Goal: Navigation & Orientation: Find specific page/section

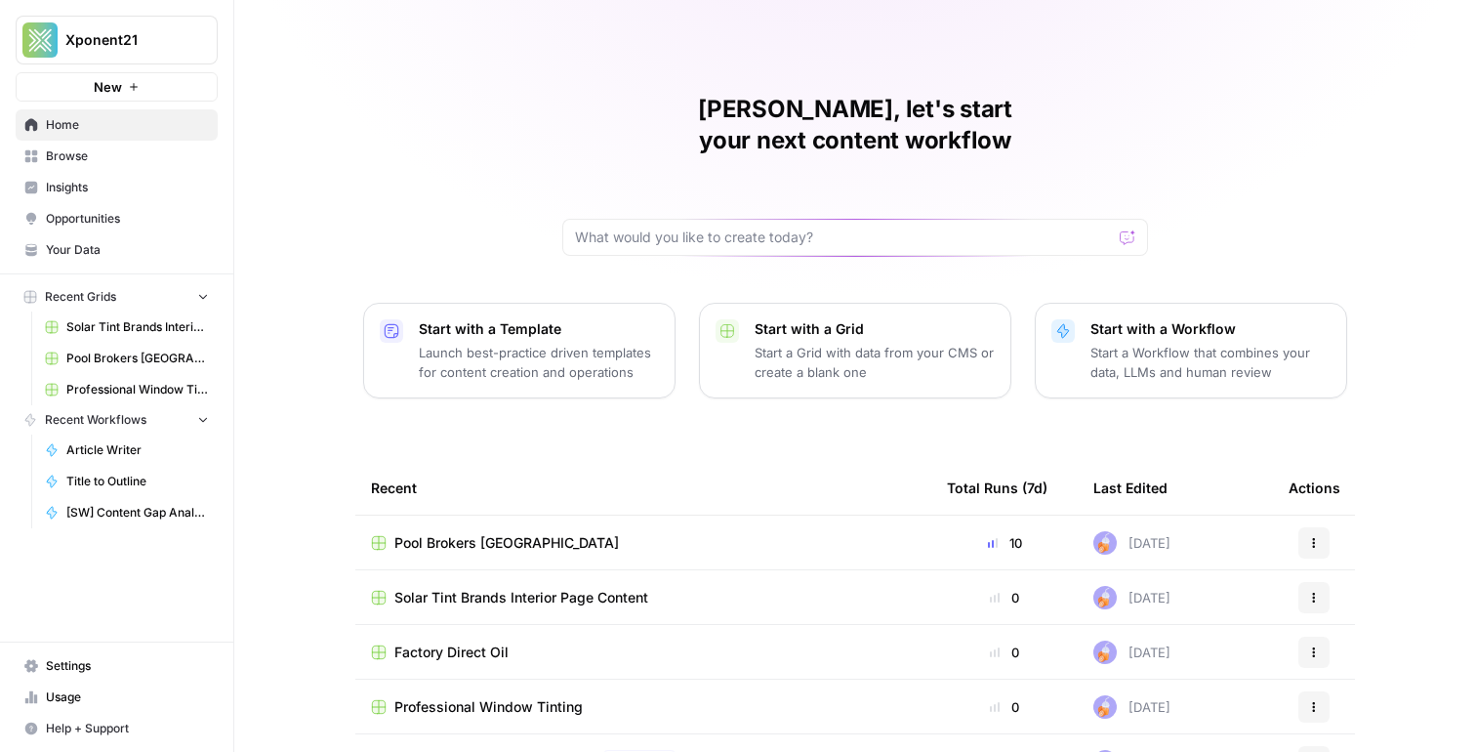
click at [544, 588] on span "Solar Tint Brands Interior Page Content" at bounding box center [521, 598] width 254 height 20
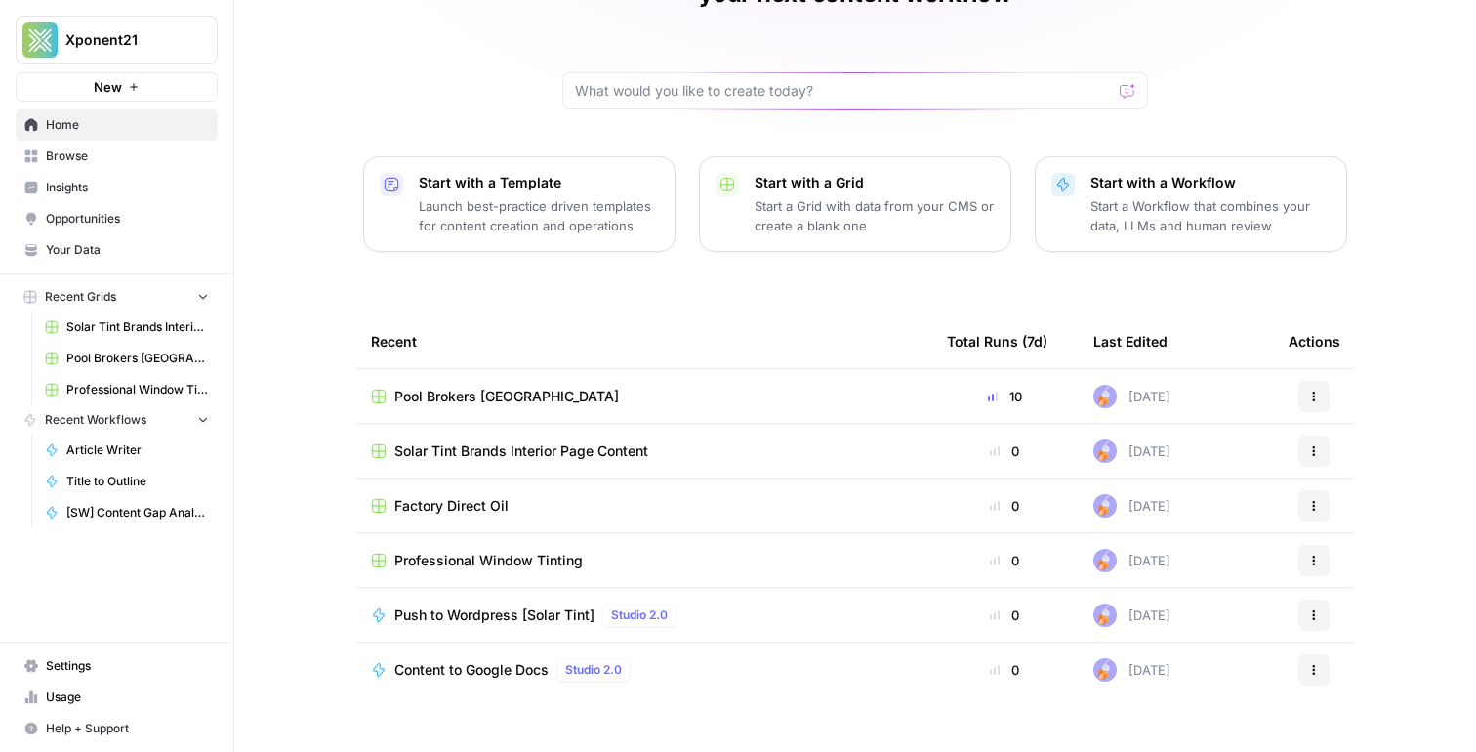
click at [108, 162] on span "Browse" at bounding box center [127, 156] width 163 height 18
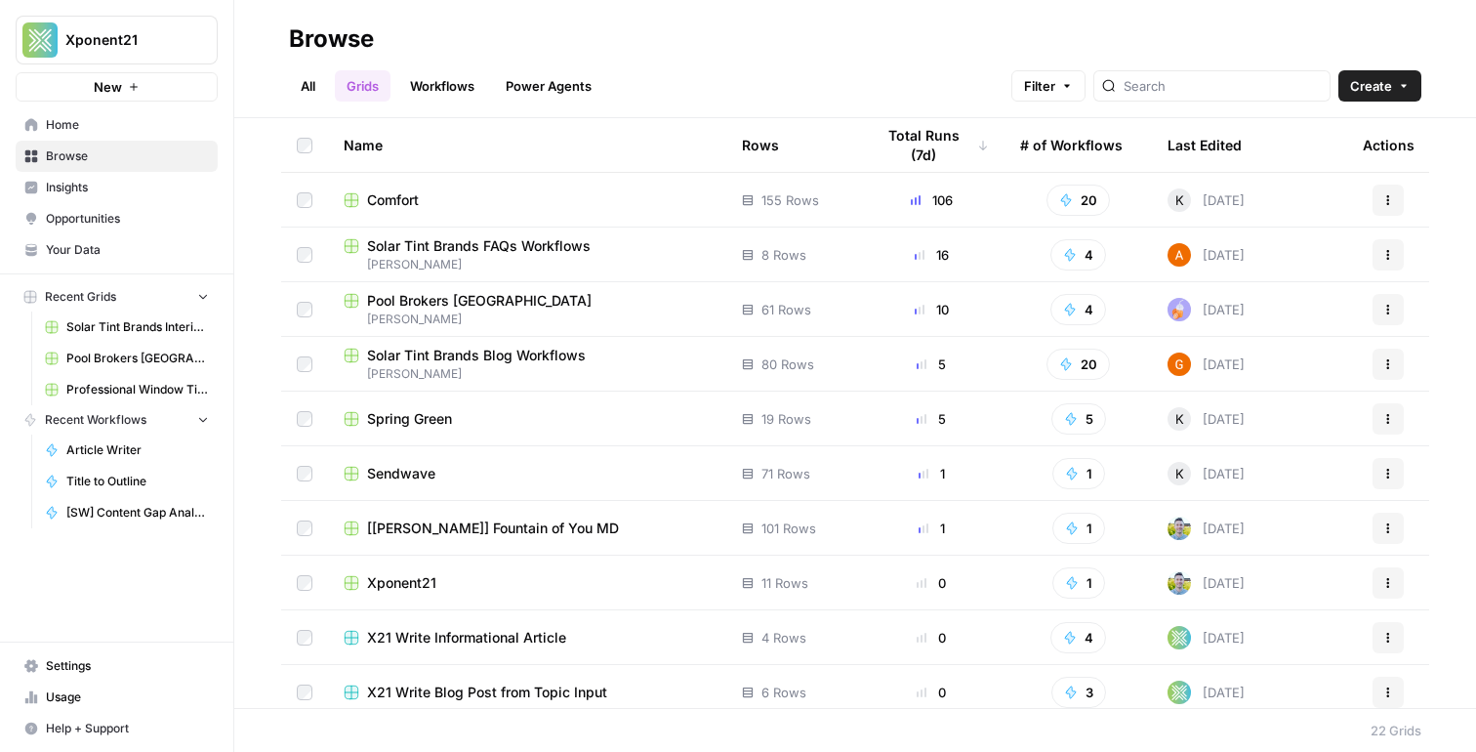
click at [554, 354] on span "Solar Tint Brands Blog Workflows" at bounding box center [476, 356] width 219 height 20
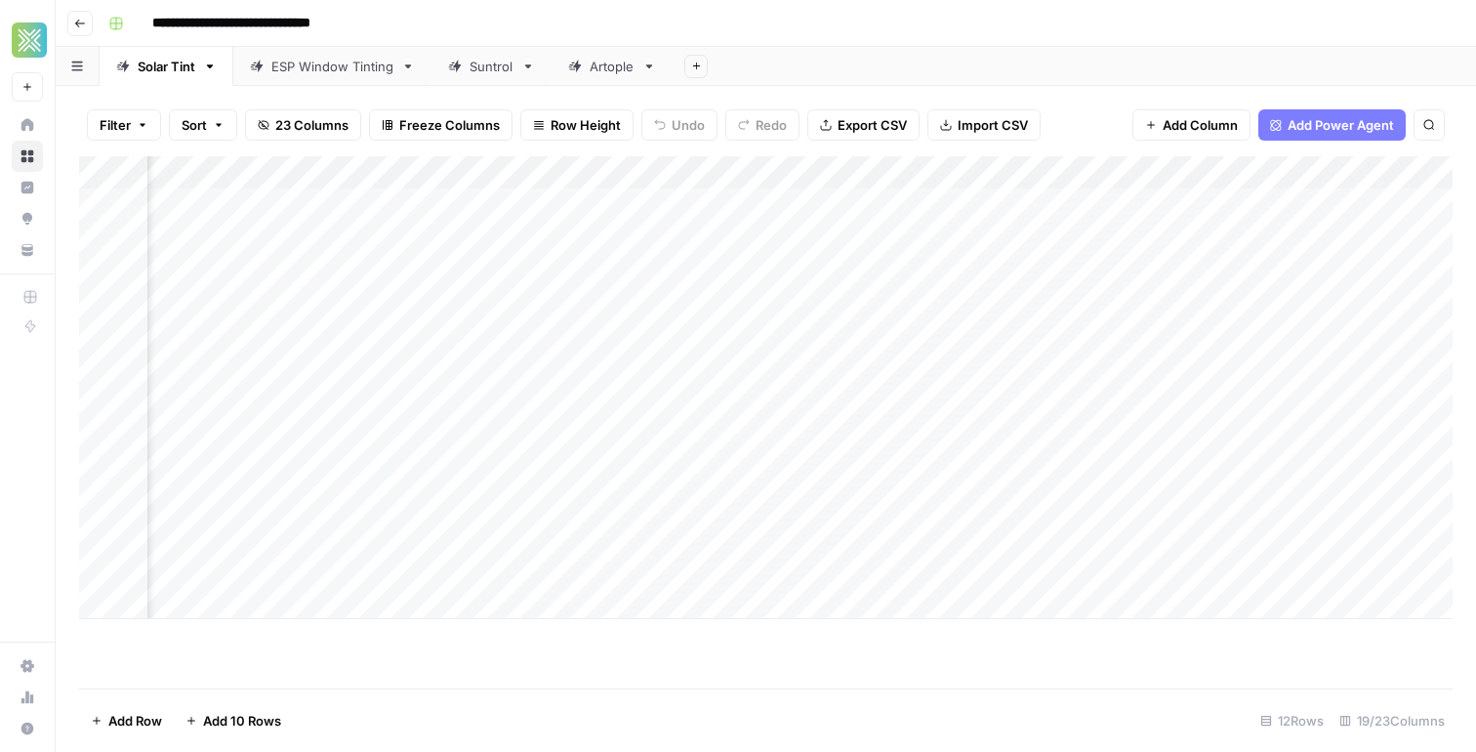
scroll to position [0, 1662]
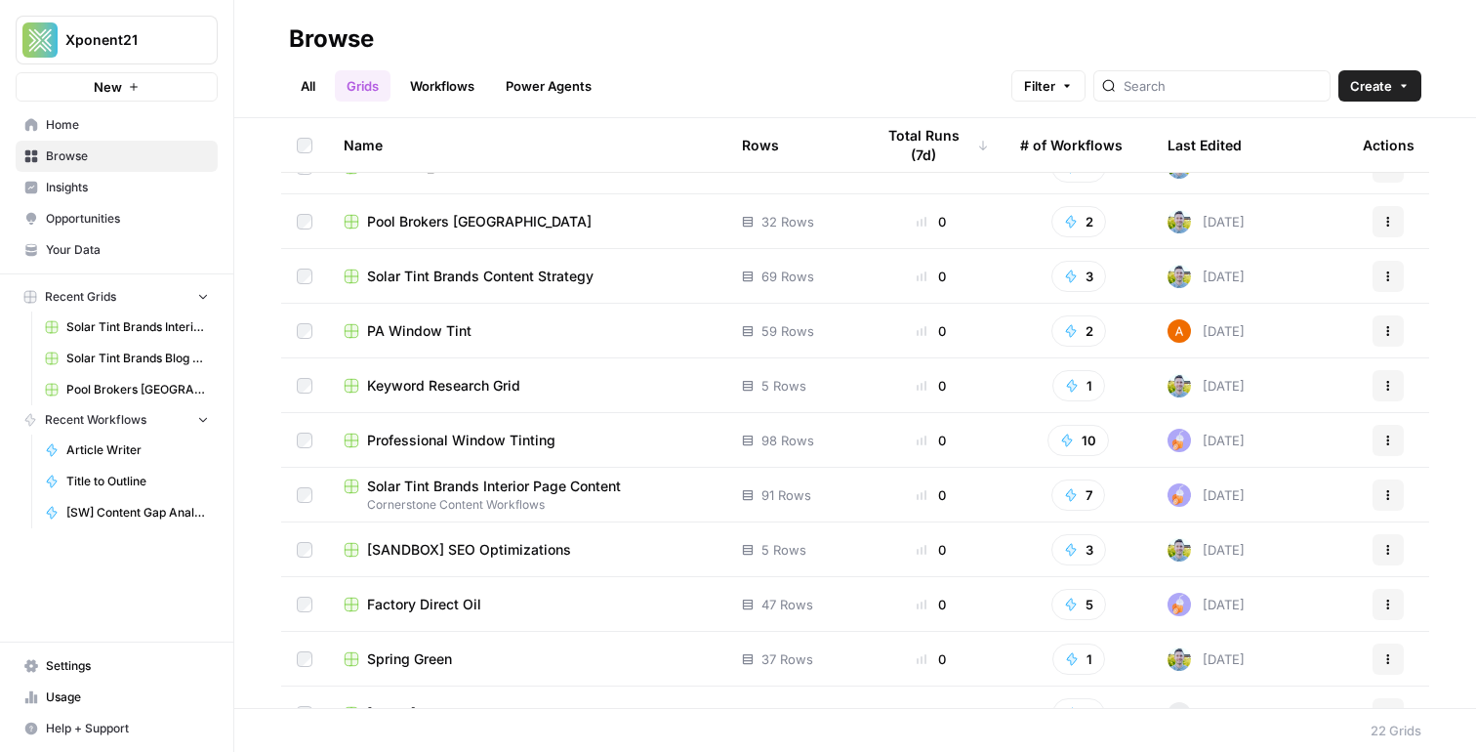
scroll to position [668, 0]
